Goal: Task Accomplishment & Management: Use online tool/utility

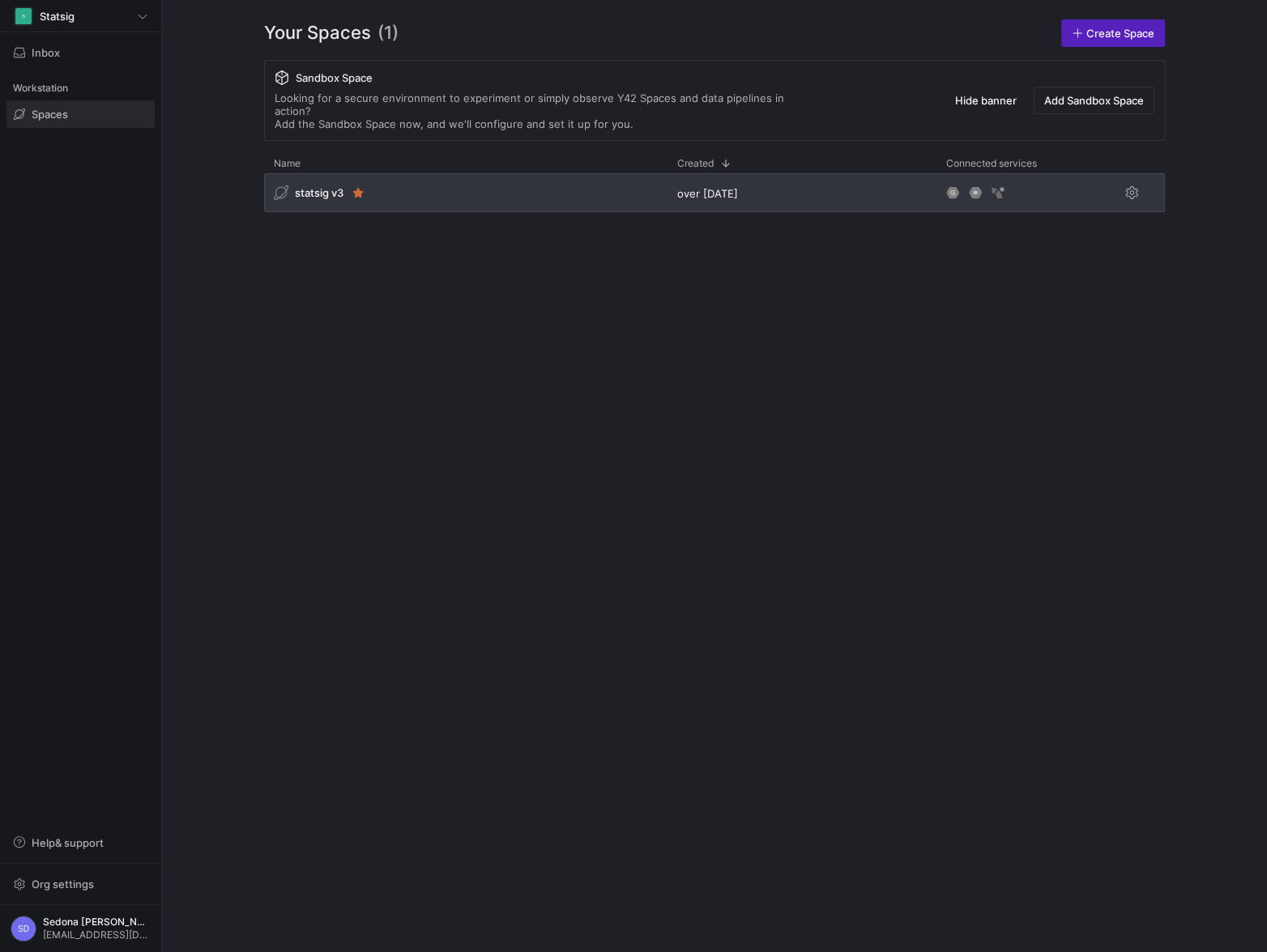
click at [328, 186] on span "statsig v3" at bounding box center [318, 192] width 48 height 13
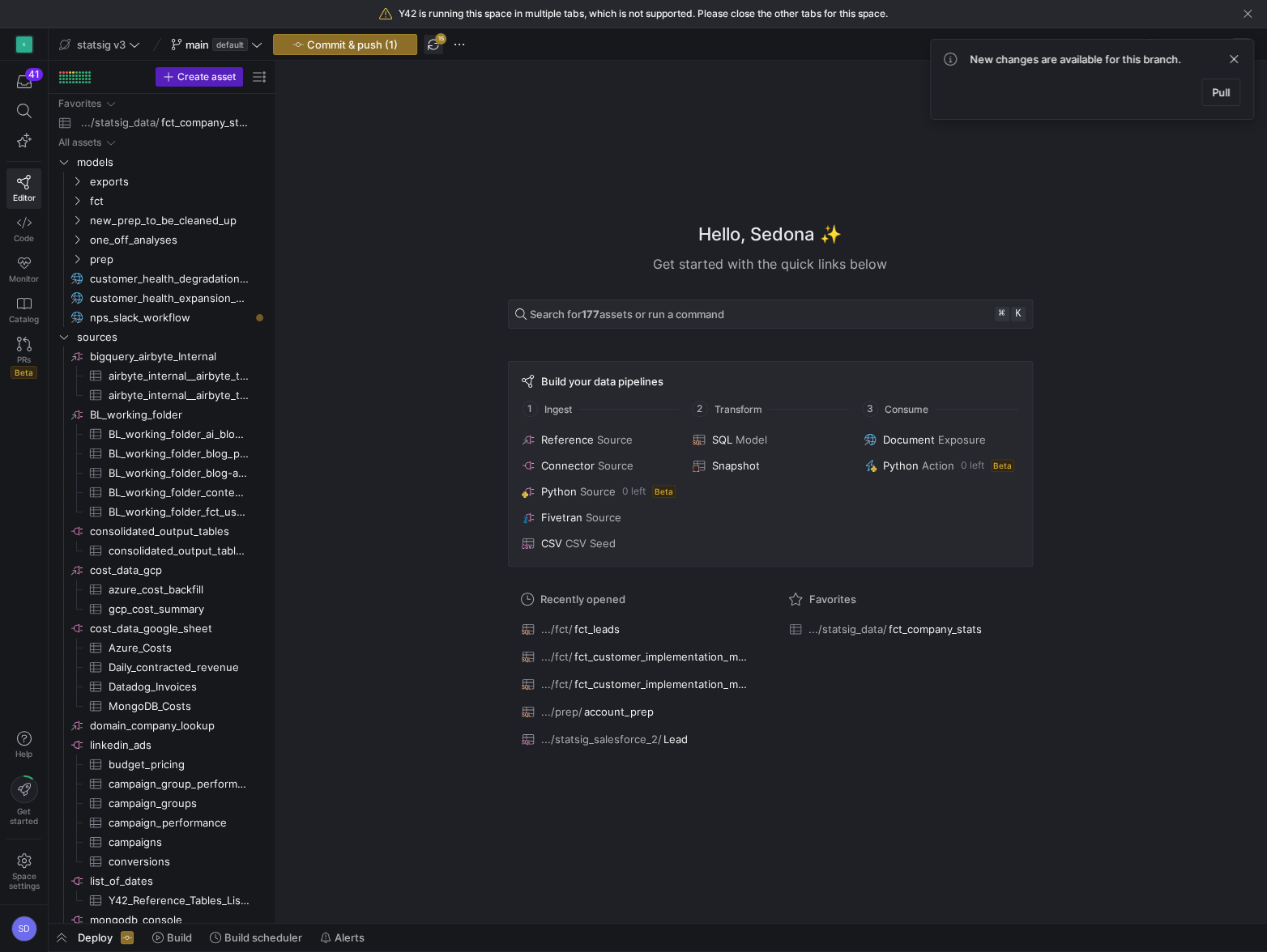
click at [438, 43] on span "button" at bounding box center [433, 44] width 20 height 20
click at [1236, 56] on y42-top-nav "statsig v3 main default Commit & push (1) Lineage view" at bounding box center [658, 44] width 1219 height 33
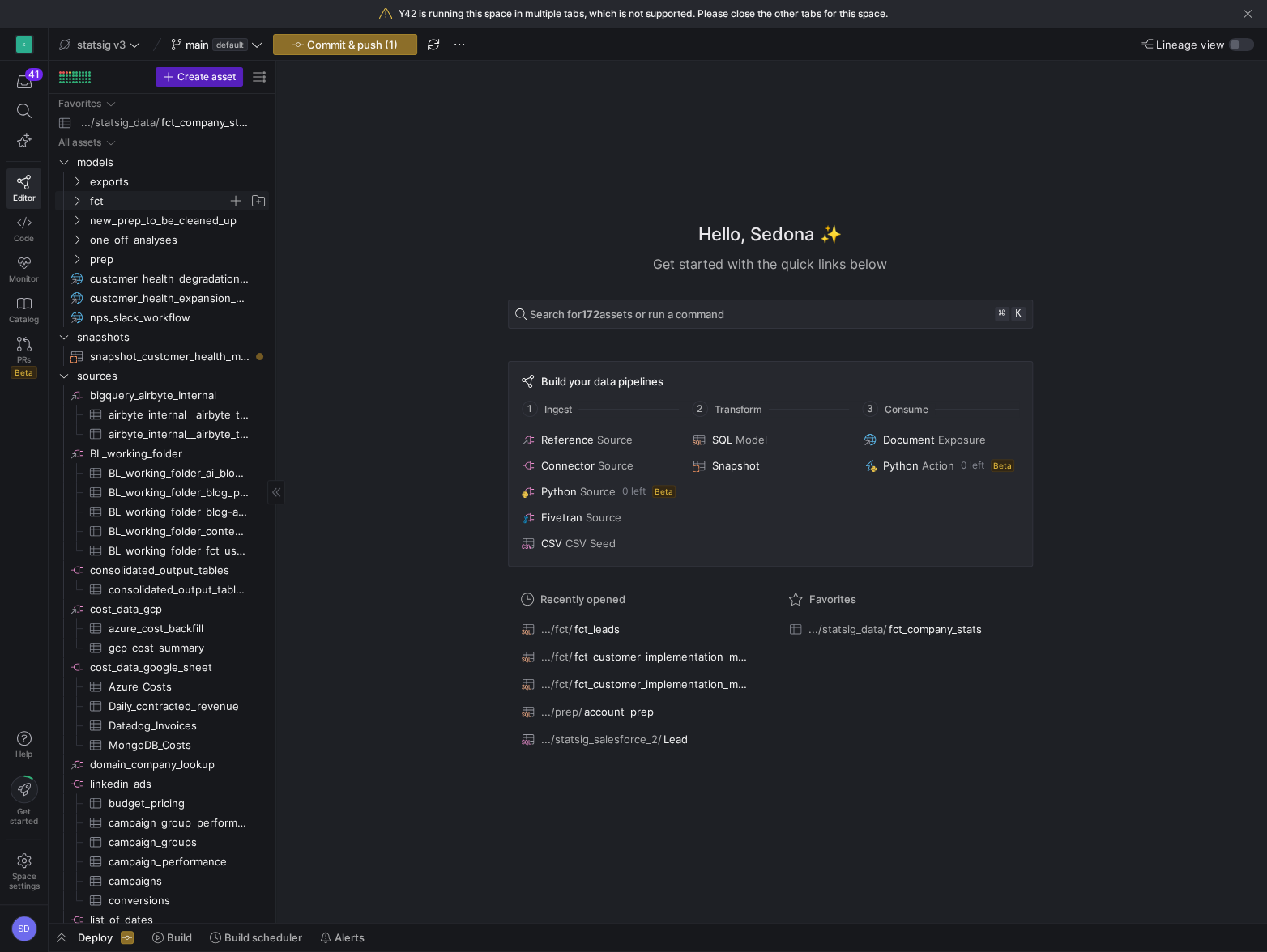
click at [82, 198] on icon "Press SPACE to select this row." at bounding box center [76, 201] width 11 height 10
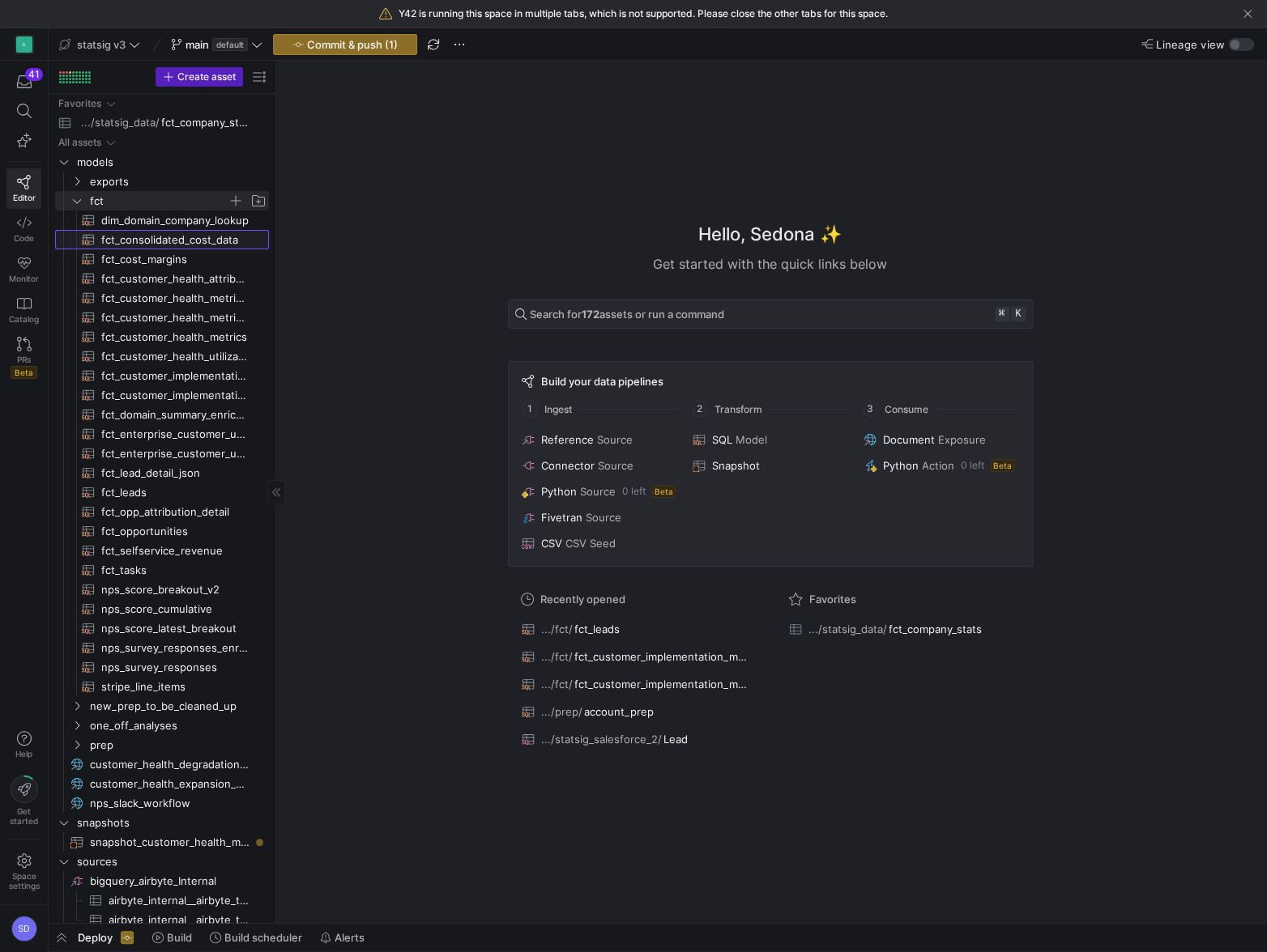
click at [125, 248] on span "fct_consolidated_cost_data​​​​​​​​​​" at bounding box center [175, 239] width 149 height 19
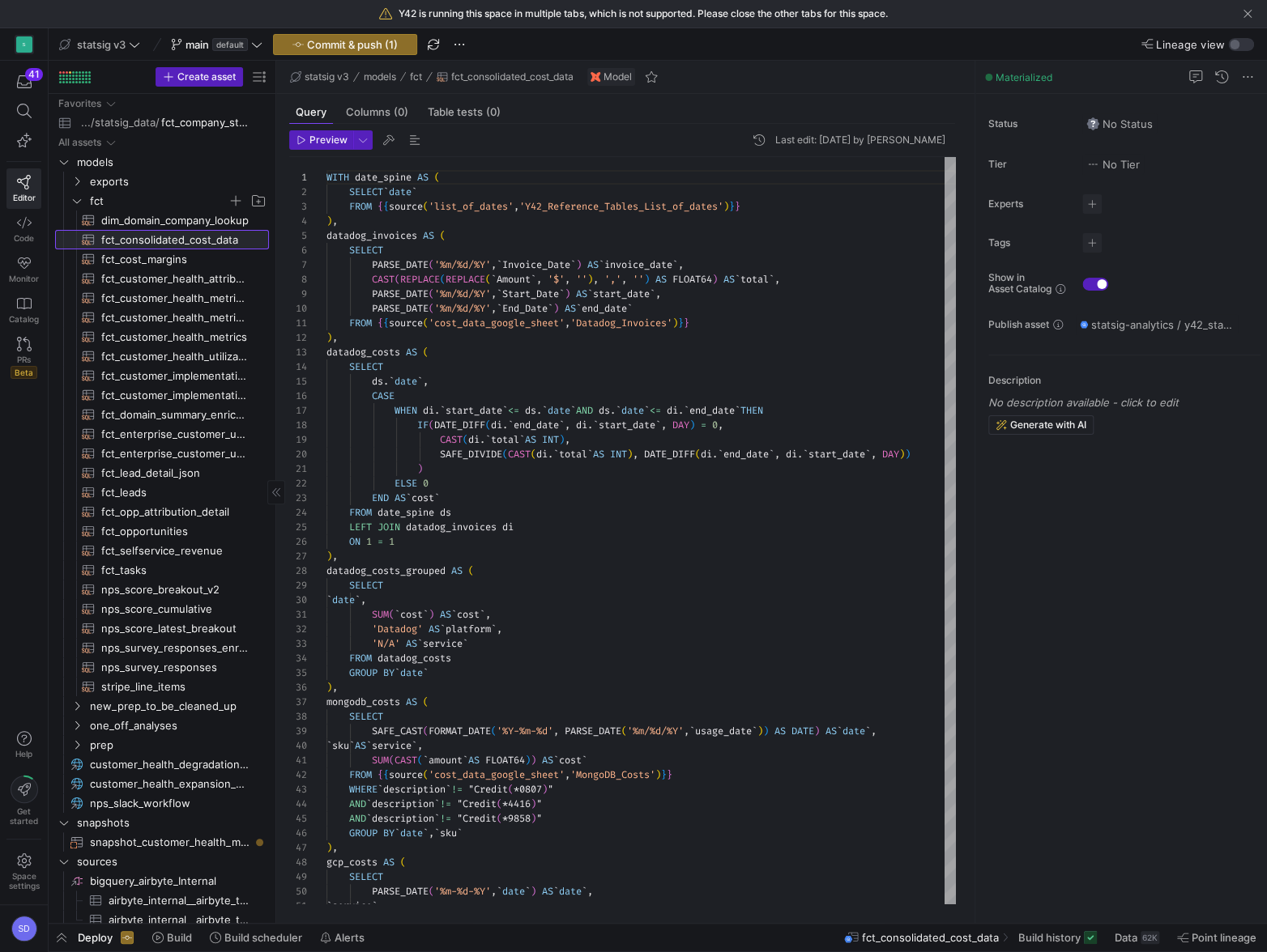
scroll to position [145, 0]
click at [63, 934] on span "button" at bounding box center [61, 937] width 26 height 28
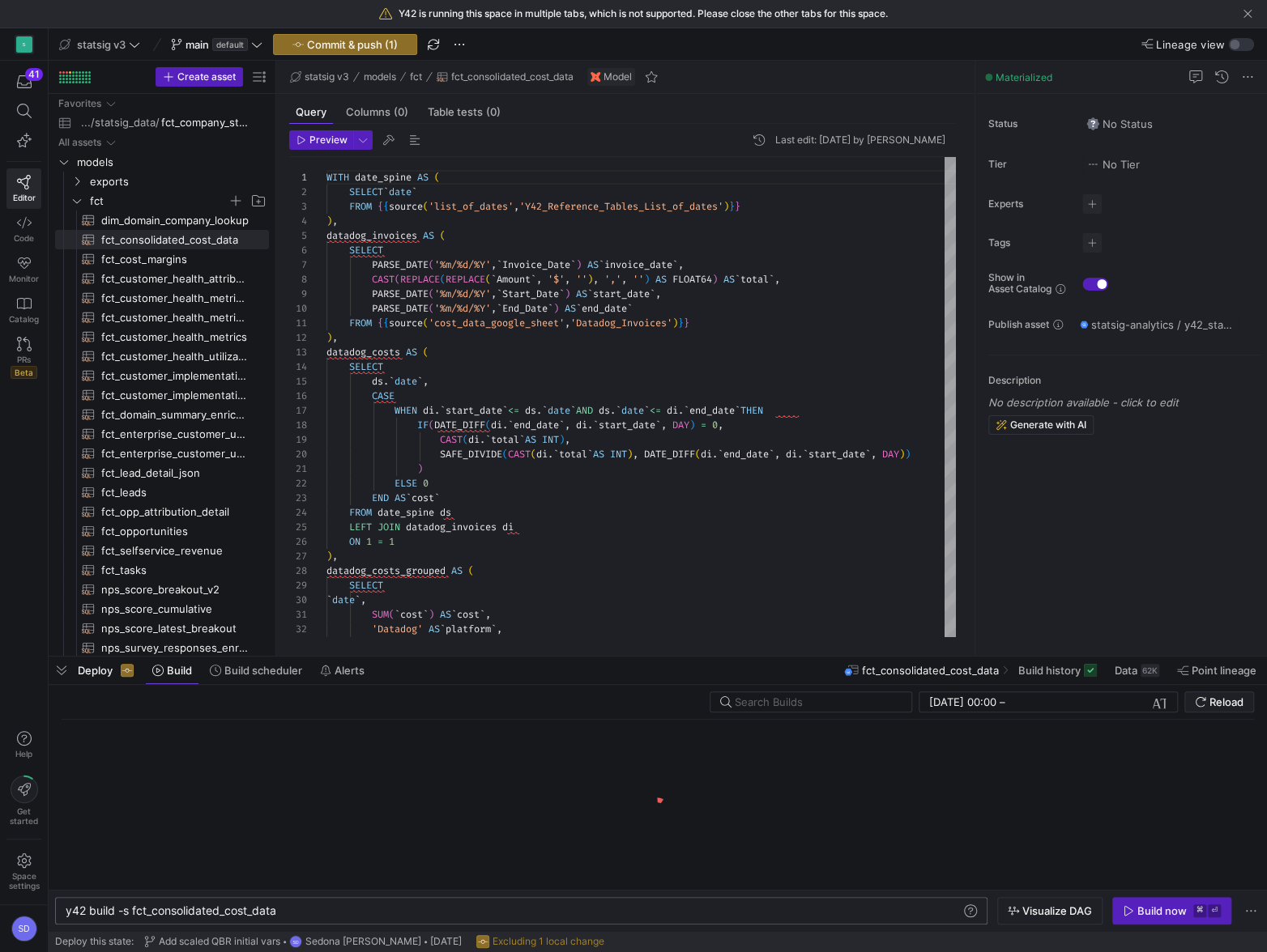
scroll to position [0, 66]
click at [134, 909] on div "y42 build -s fct_consolidated_cost_data" at bounding box center [513, 910] width 896 height 13
type textarea "y42 build -s +fct_consolidated_cost_data"
click at [1166, 908] on div "Build now" at bounding box center [1162, 910] width 49 height 13
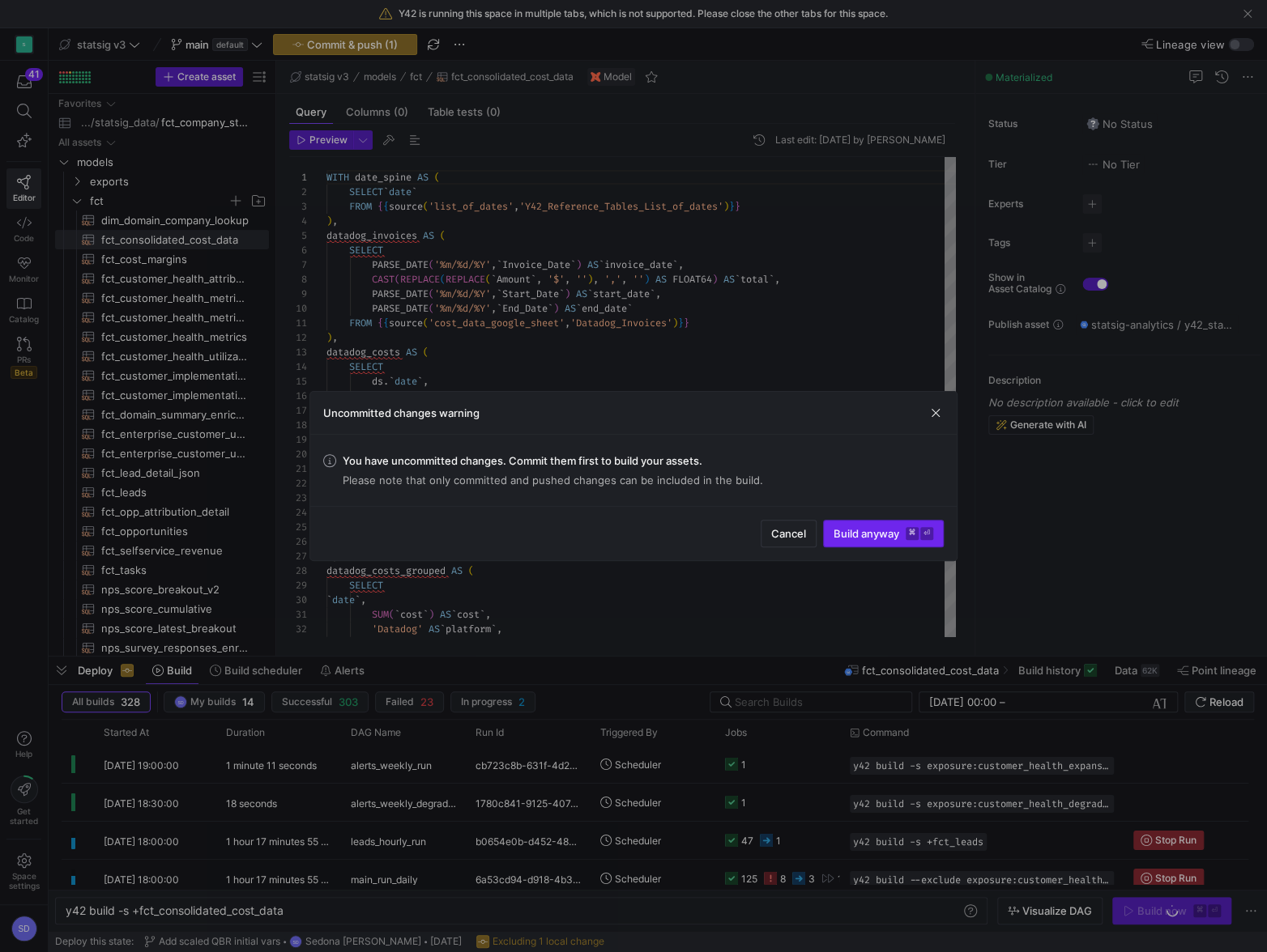
click at [879, 530] on span "Build anyway ⌘ ⏎" at bounding box center [883, 533] width 100 height 13
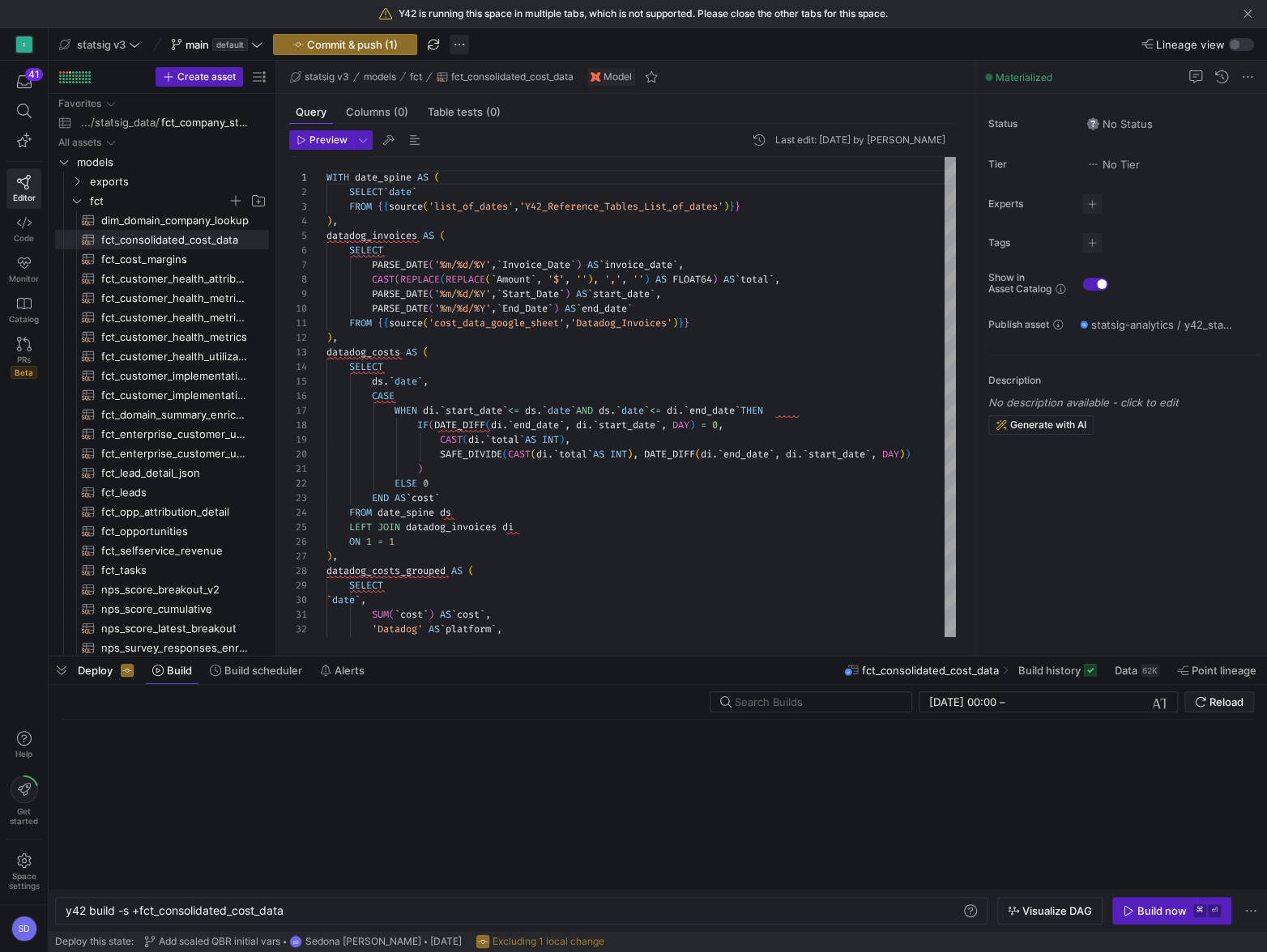
click at [459, 43] on span "button" at bounding box center [460, 44] width 20 height 20
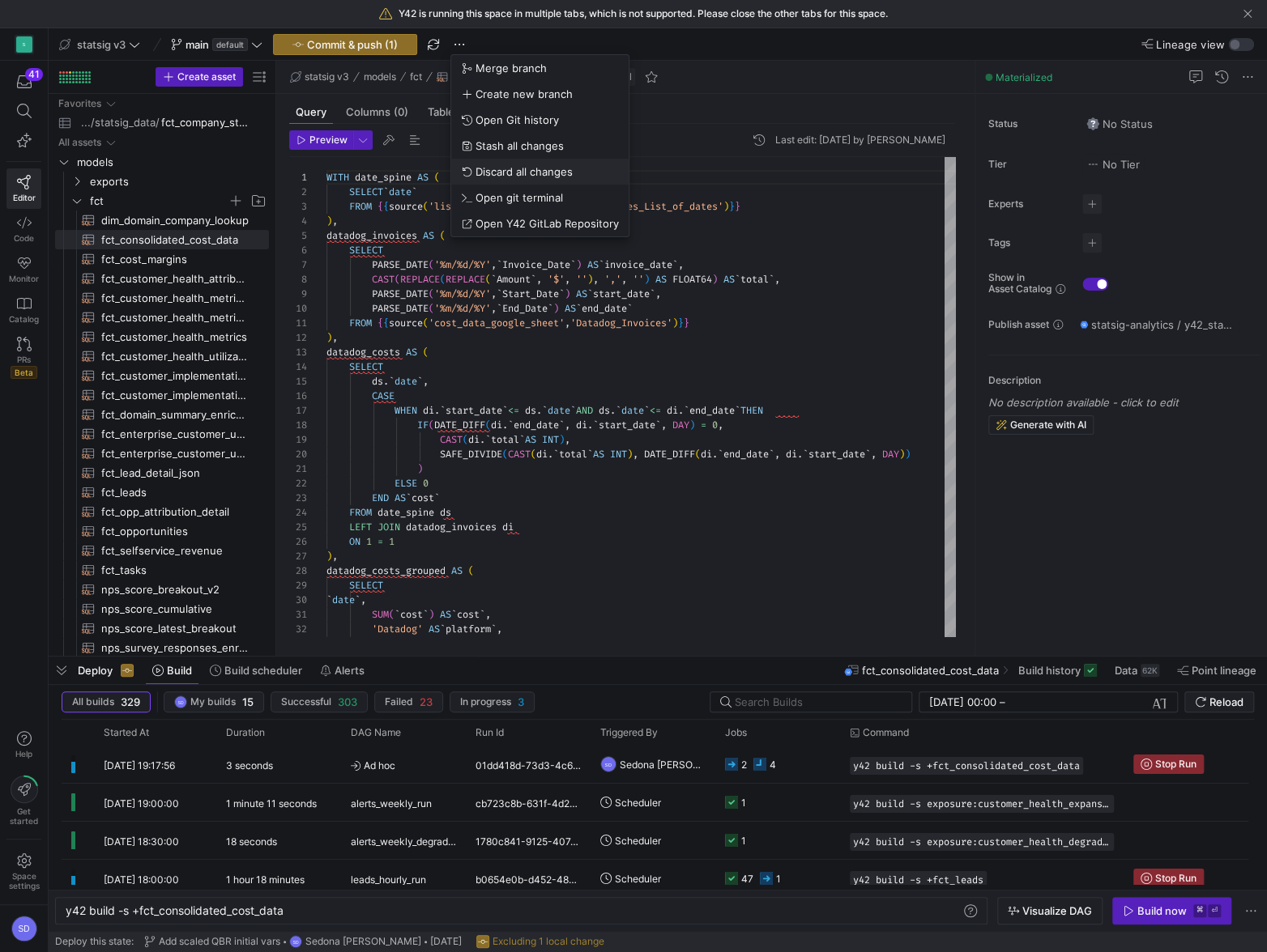
click at [493, 168] on span "Discard all changes" at bounding box center [524, 171] width 97 height 13
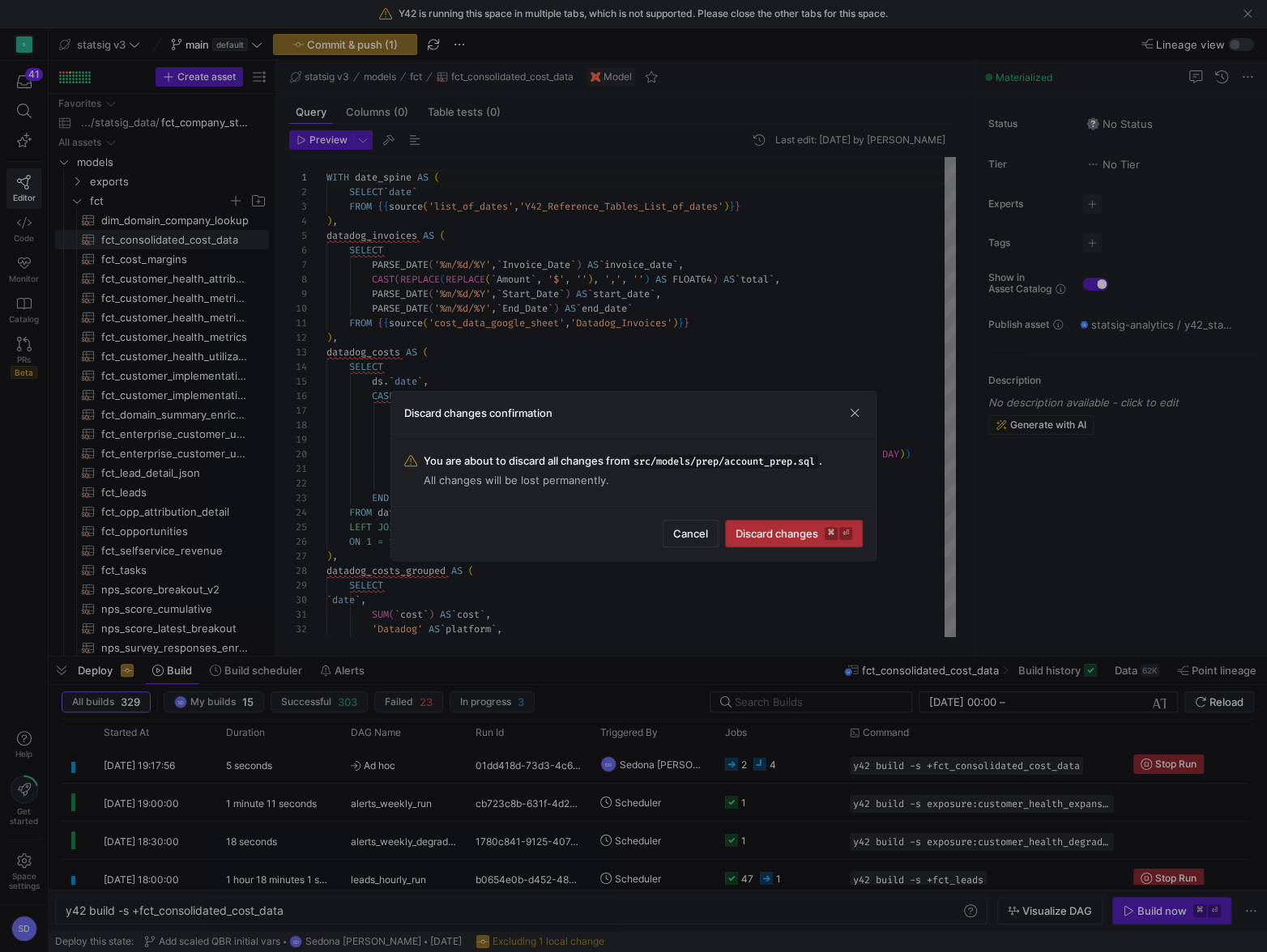
click at [778, 540] on button "Discard changes ⌘ ⏎" at bounding box center [793, 534] width 137 height 28
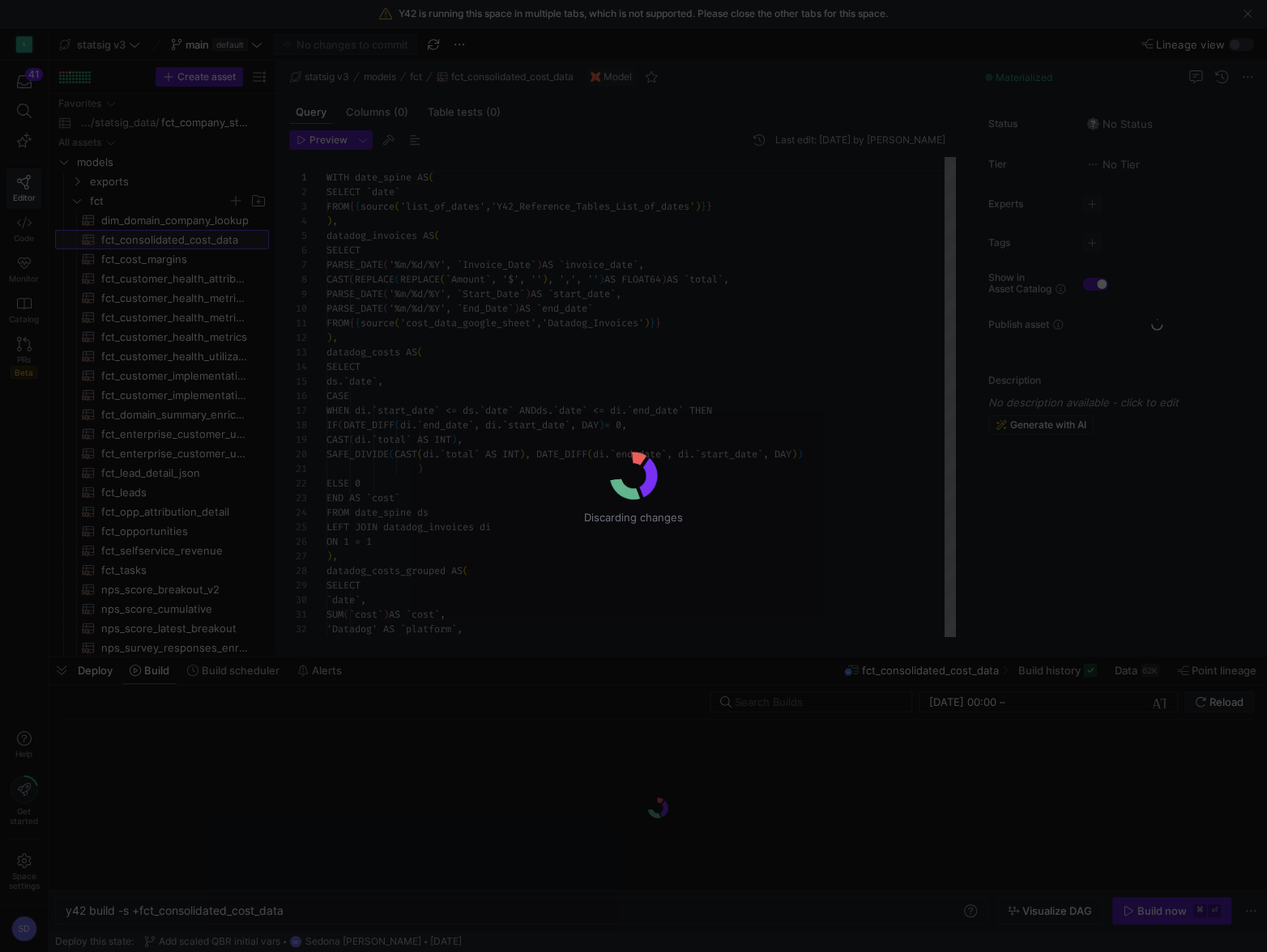
scroll to position [145, 0]
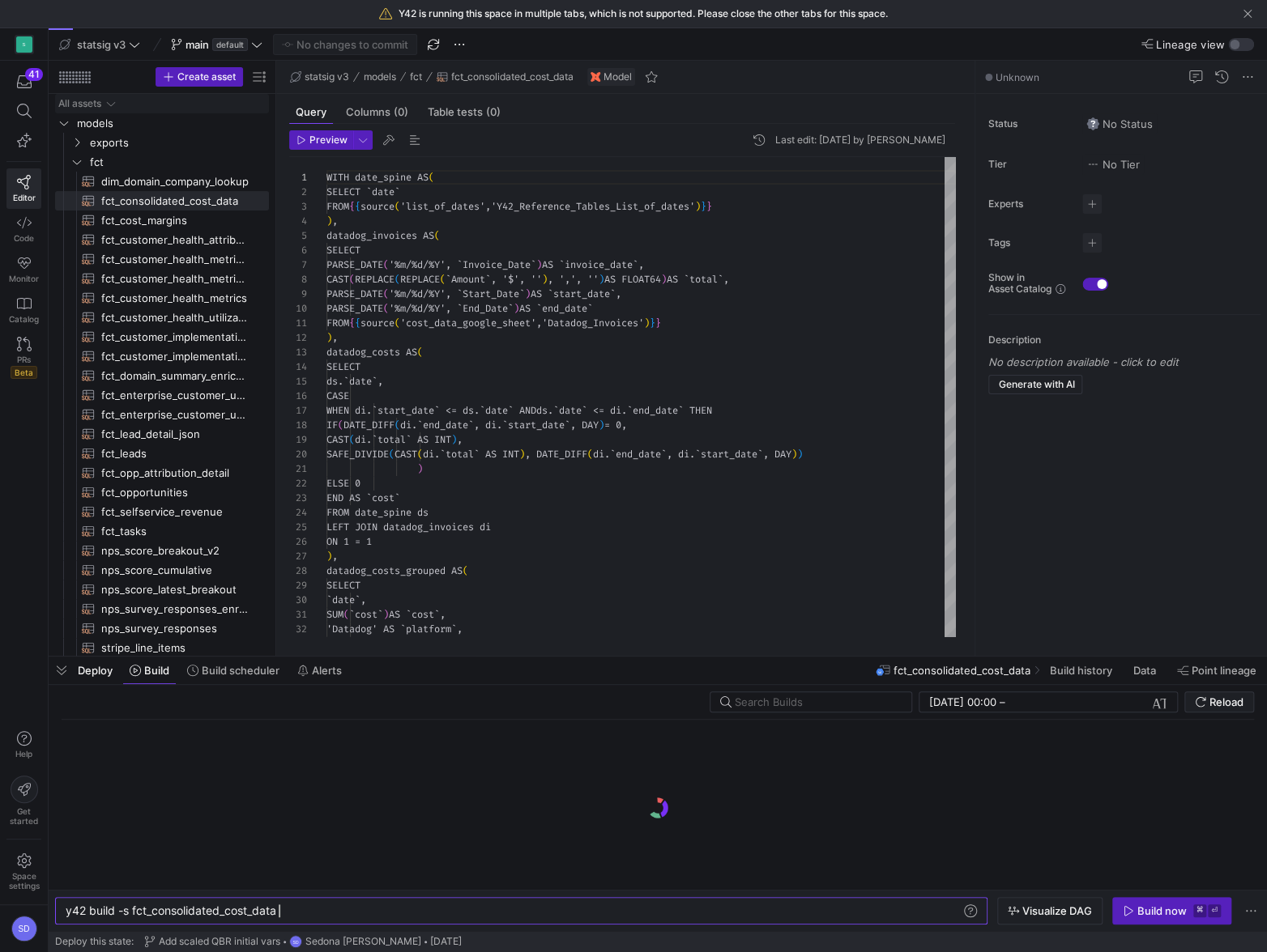
scroll to position [145, 0]
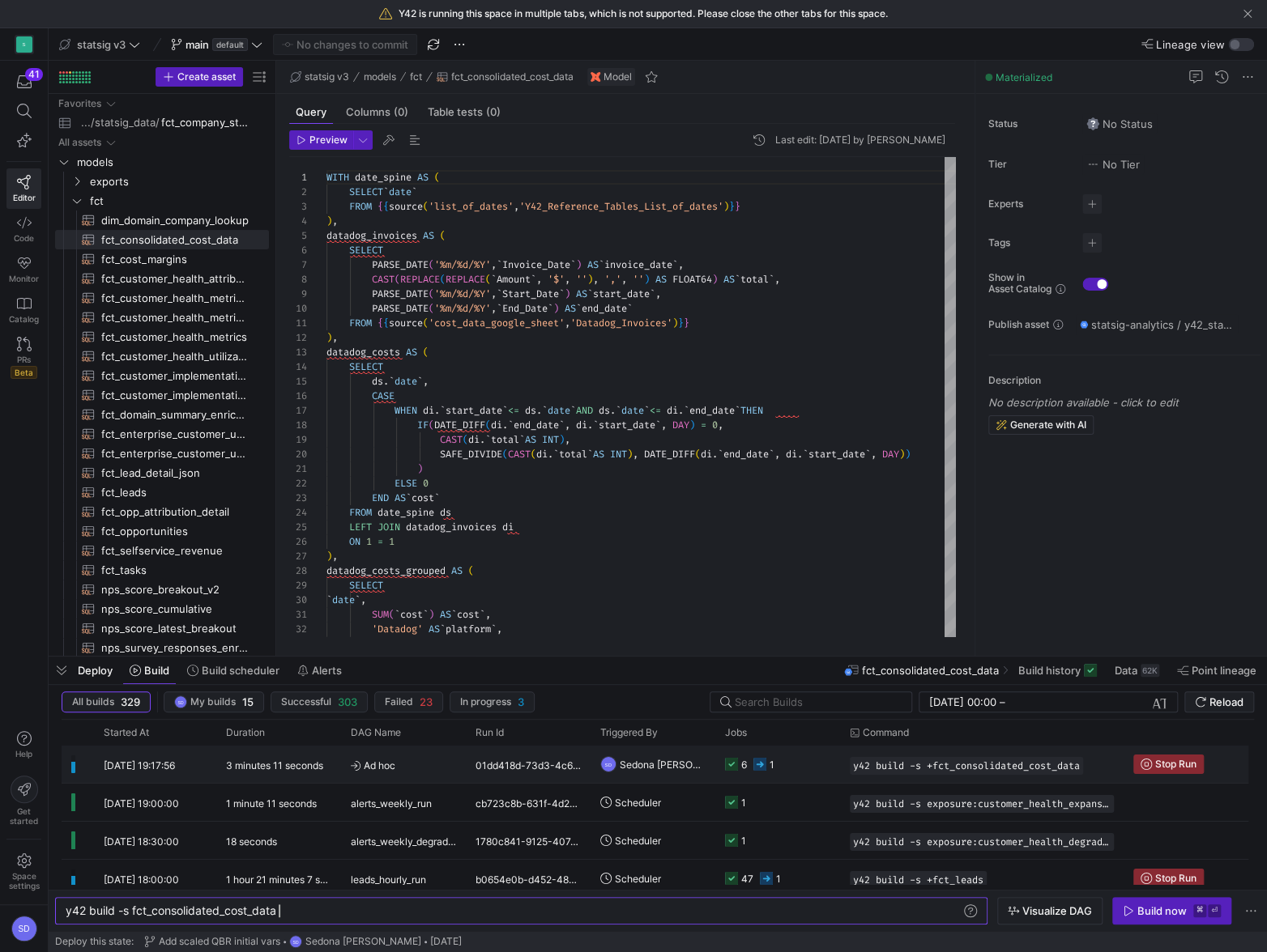
click at [256, 770] on y42-duration "3 minutes 11 seconds" at bounding box center [274, 765] width 97 height 12
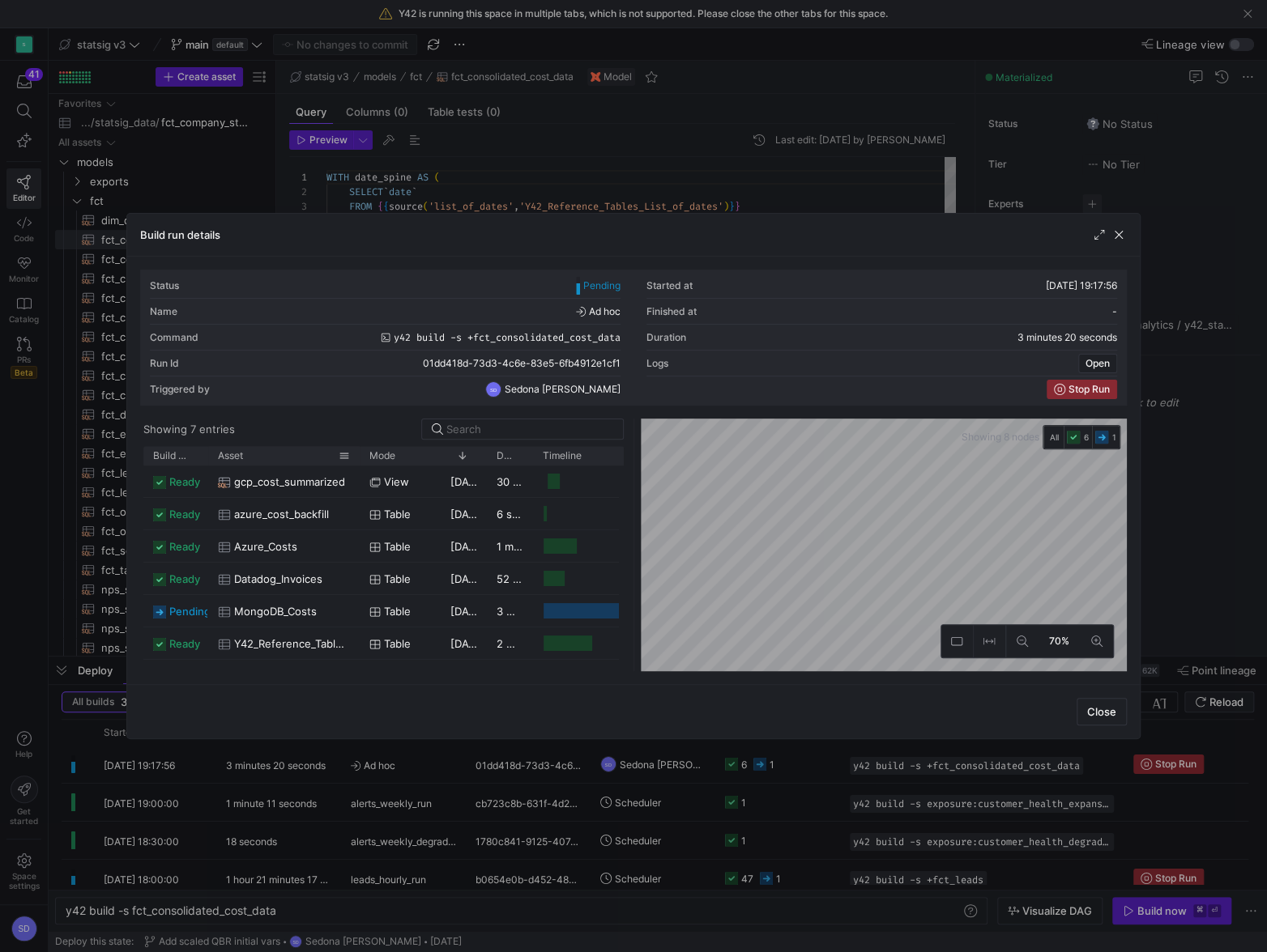
drag, startPoint x: 253, startPoint y: 452, endPoint x: 357, endPoint y: 454, distance: 104.0
click at [357, 454] on div at bounding box center [359, 455] width 7 height 19
click at [1121, 241] on span "button" at bounding box center [1119, 234] width 16 height 16
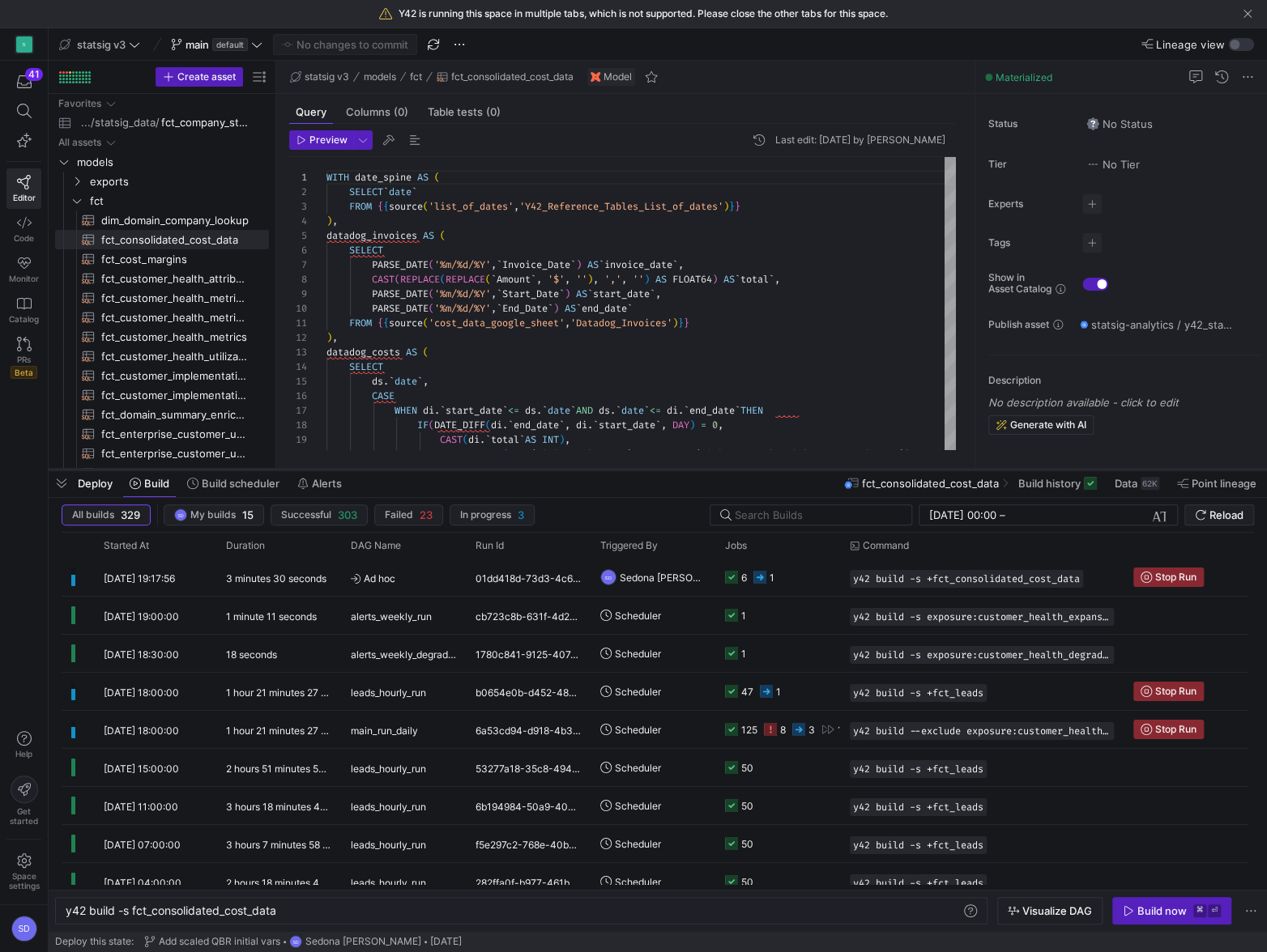
drag, startPoint x: 633, startPoint y: 659, endPoint x: 684, endPoint y: 472, distance: 193.8
click at [684, 472] on div at bounding box center [658, 470] width 1219 height 7
click at [620, 732] on span "Scheduler" at bounding box center [638, 730] width 46 height 38
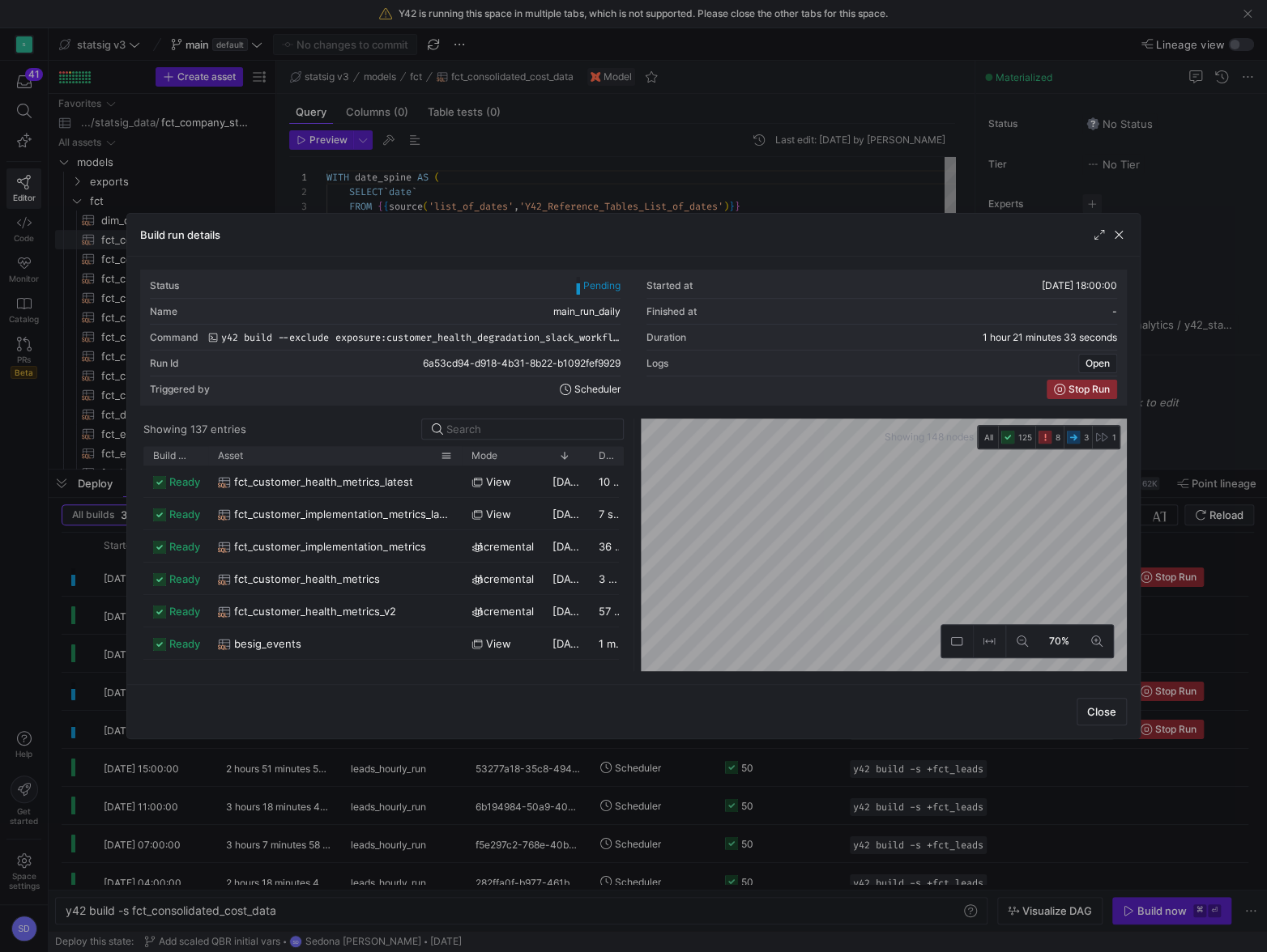
drag, startPoint x: 253, startPoint y: 455, endPoint x: 463, endPoint y: 457, distance: 210.0
click at [464, 457] on div at bounding box center [462, 455] width 7 height 19
click at [162, 459] on span "Build status" at bounding box center [170, 455] width 34 height 11
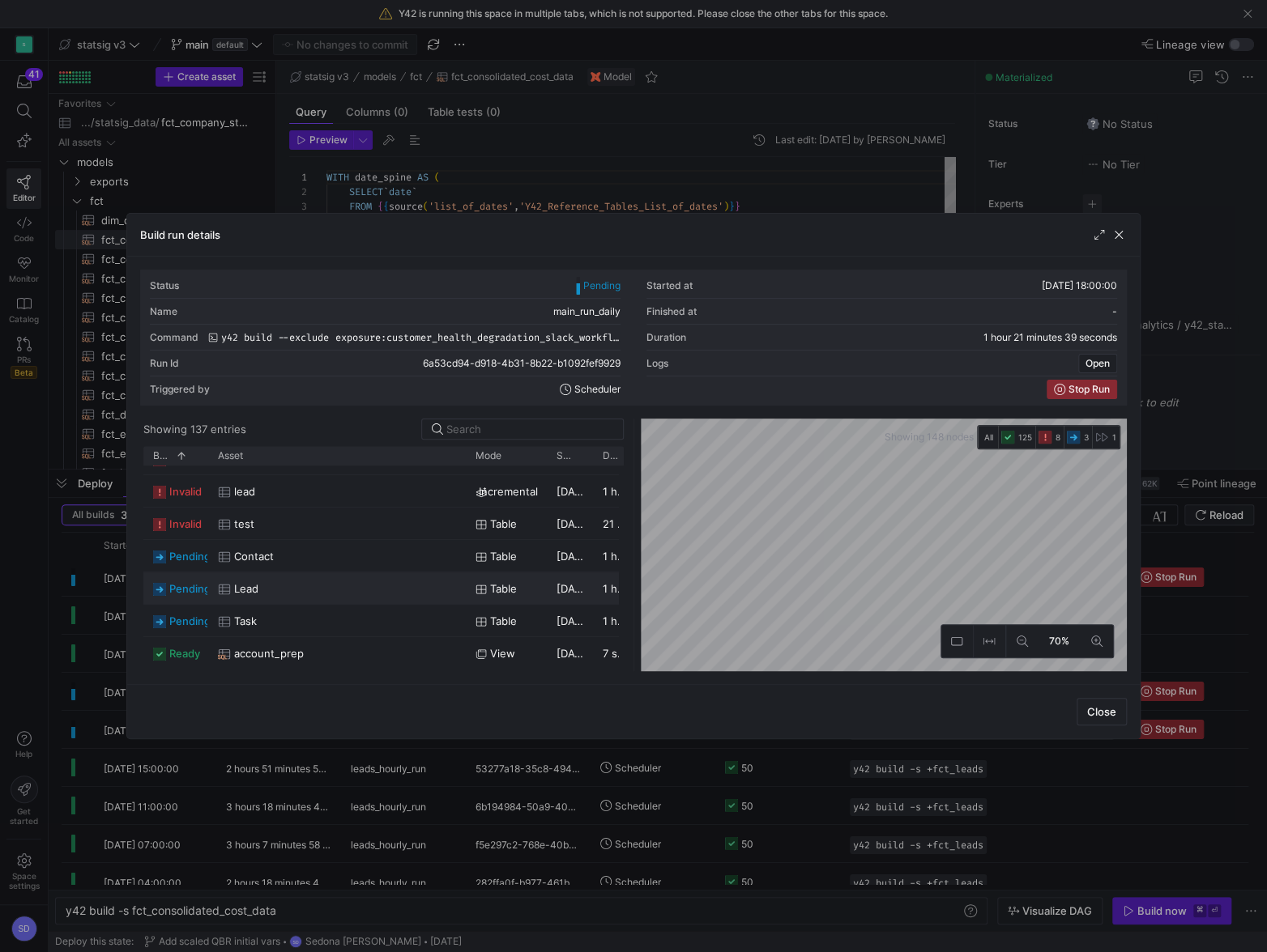
scroll to position [190, 0]
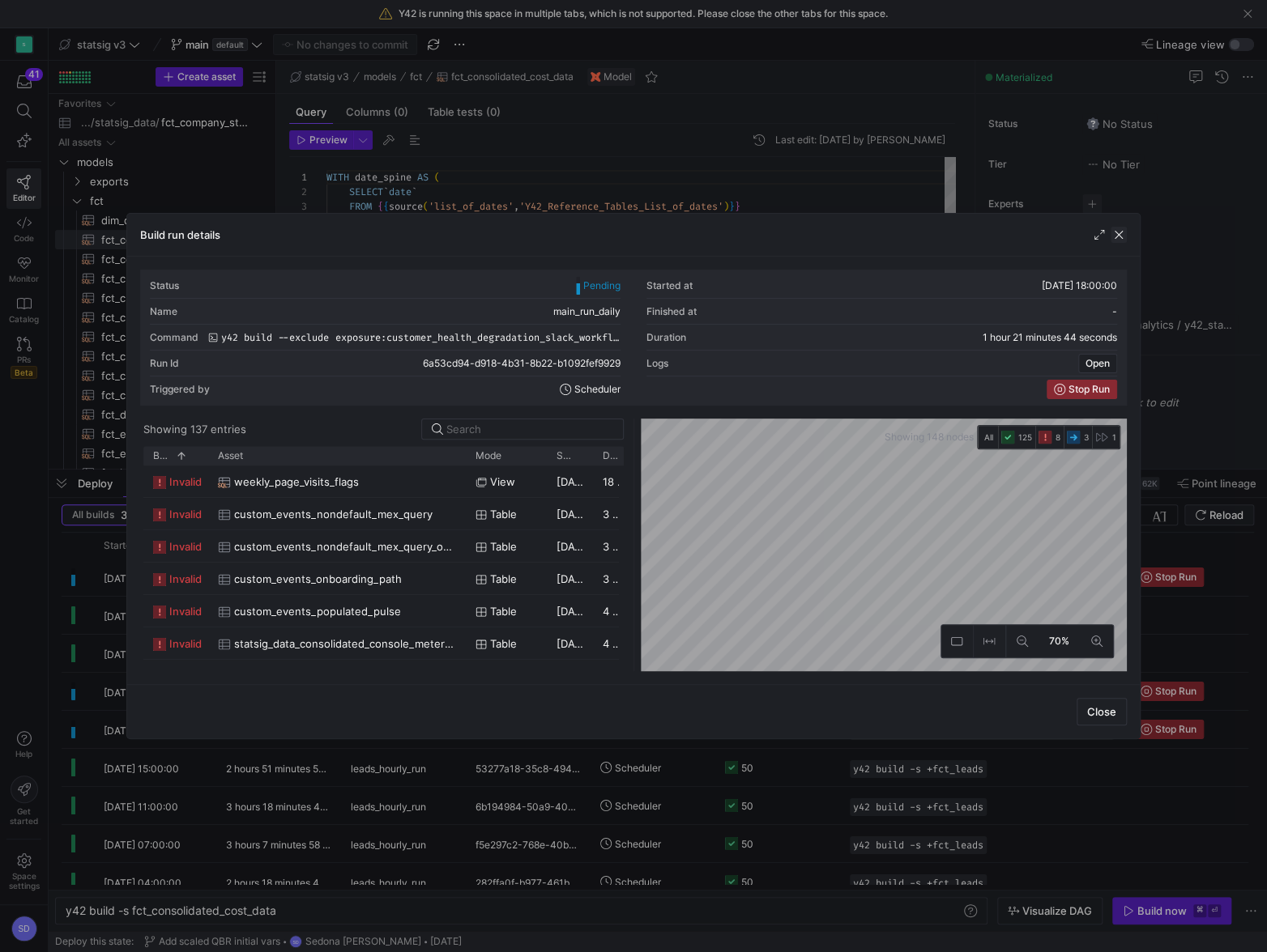
click at [1119, 242] on span "button" at bounding box center [1119, 234] width 16 height 16
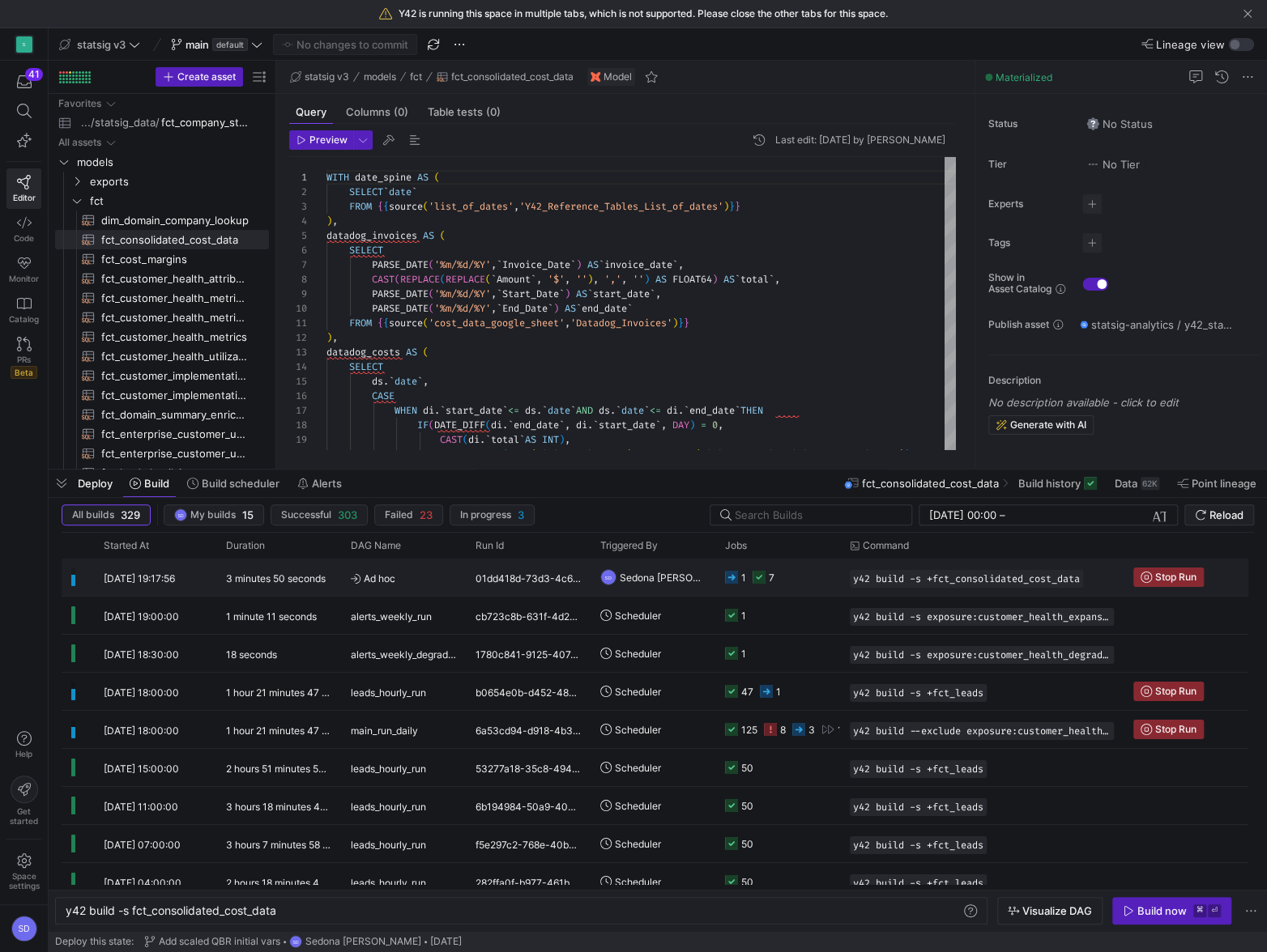
click at [338, 576] on div "3 minutes 50 seconds" at bounding box center [279, 577] width 125 height 38
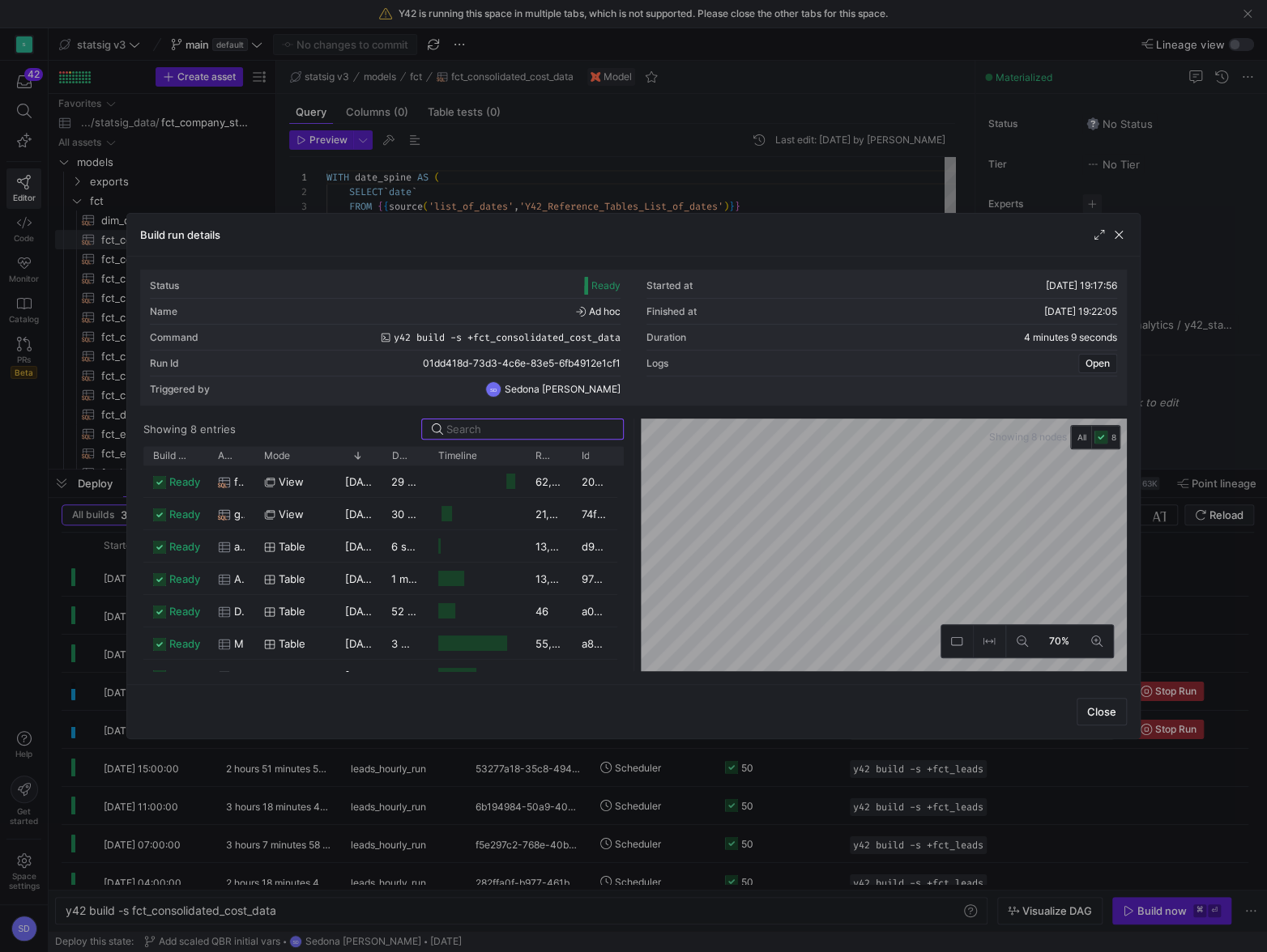
click at [533, 154] on div at bounding box center [633, 476] width 1267 height 952
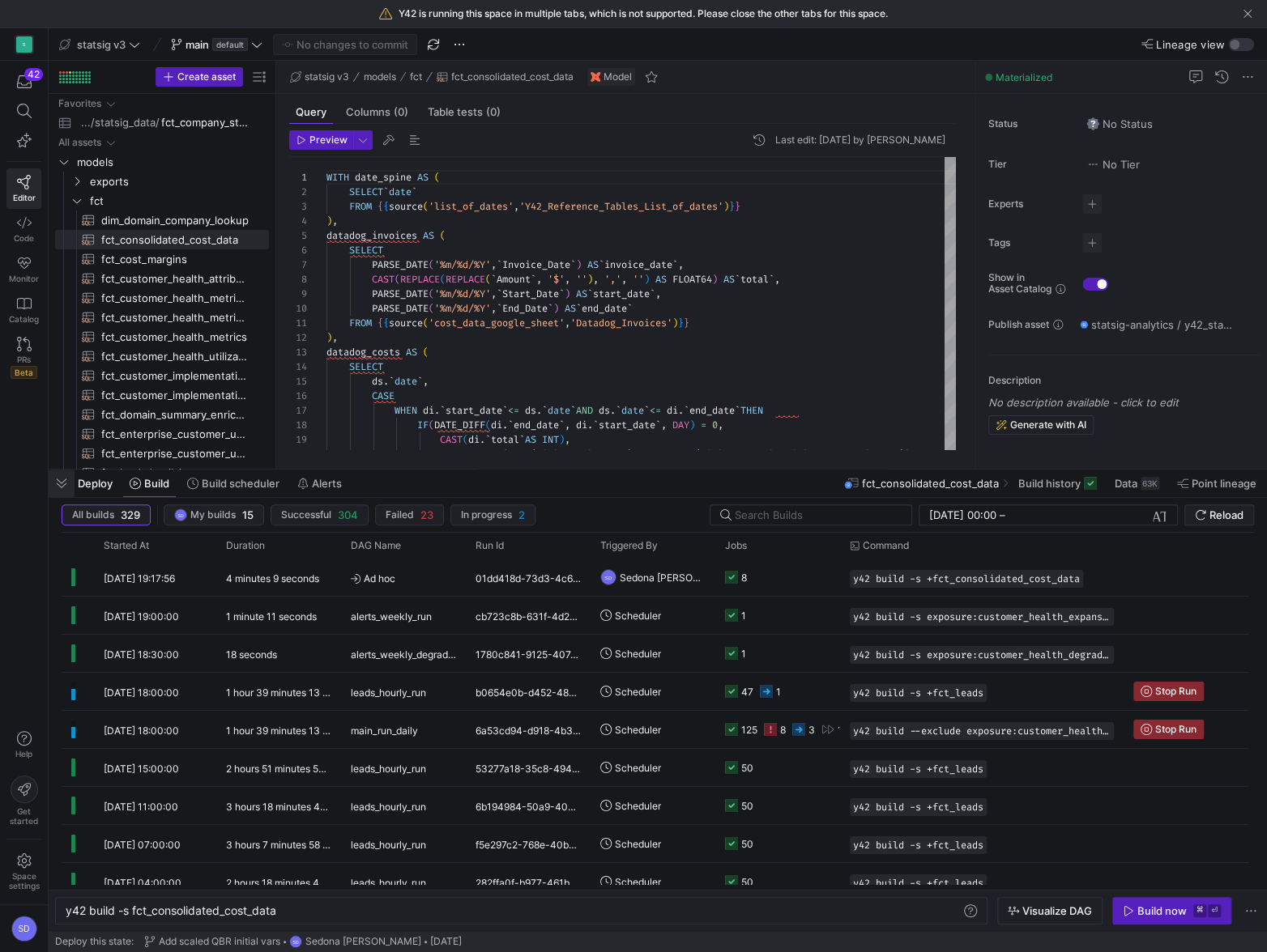
click at [65, 486] on span "button" at bounding box center [61, 483] width 26 height 28
